Goal: Transaction & Acquisition: Purchase product/service

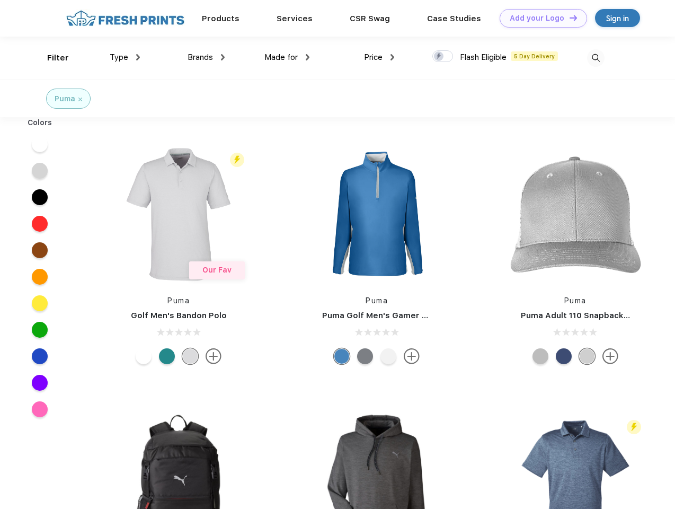
click at [540, 18] on link "Add your Logo Design Tool" at bounding box center [543, 18] width 87 height 19
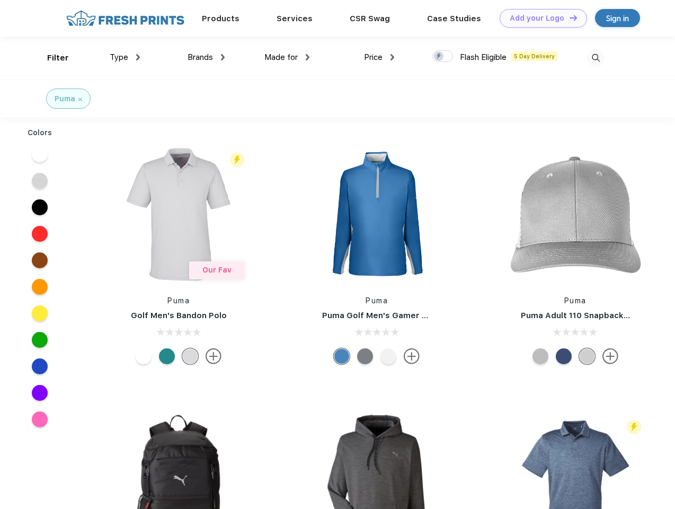
click at [0, 0] on div "Design Tool" at bounding box center [0, 0] width 0 height 0
click at [569, 17] on link "Add your Logo Design Tool" at bounding box center [543, 18] width 87 height 19
click at [51, 58] on div "Filter" at bounding box center [58, 58] width 22 height 12
click at [125, 57] on span "Type" at bounding box center [119, 57] width 19 height 10
click at [206, 57] on span "Brands" at bounding box center [200, 57] width 25 height 10
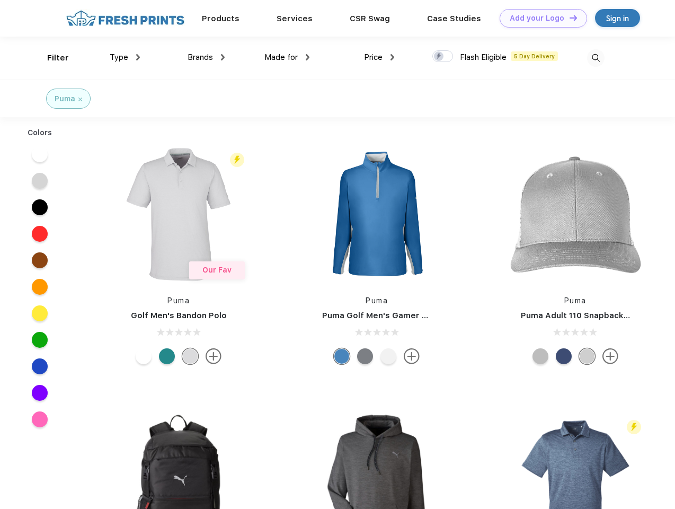
click at [287, 57] on span "Made for" at bounding box center [280, 57] width 33 height 10
click at [379, 57] on span "Price" at bounding box center [373, 57] width 19 height 10
click at [443, 57] on div at bounding box center [442, 56] width 21 height 12
click at [439, 57] on input "checkbox" at bounding box center [435, 53] width 7 height 7
click at [596, 58] on img at bounding box center [595, 57] width 17 height 17
